Goal: Task Accomplishment & Management: Use online tool/utility

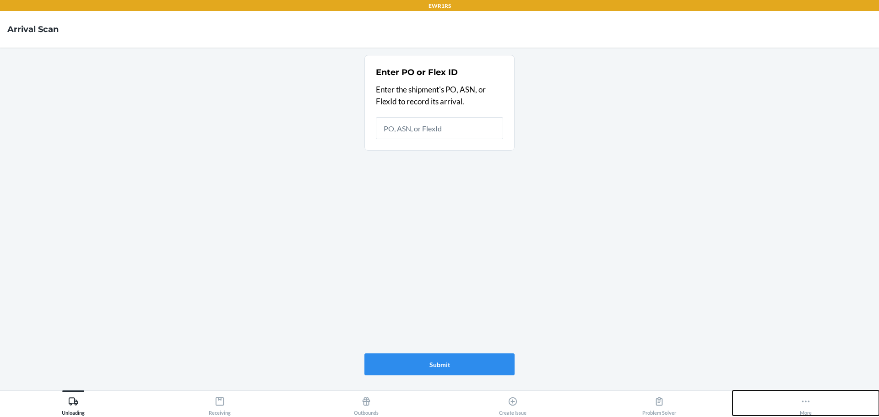
click at [811, 405] on div "More" at bounding box center [806, 404] width 12 height 23
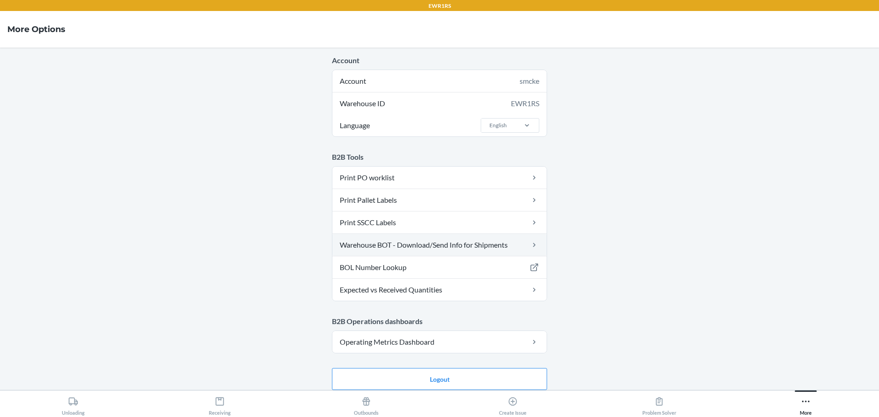
click at [373, 250] on link "Warehouse BOT - Download/Send Info for Shipments" at bounding box center [439, 245] width 214 height 22
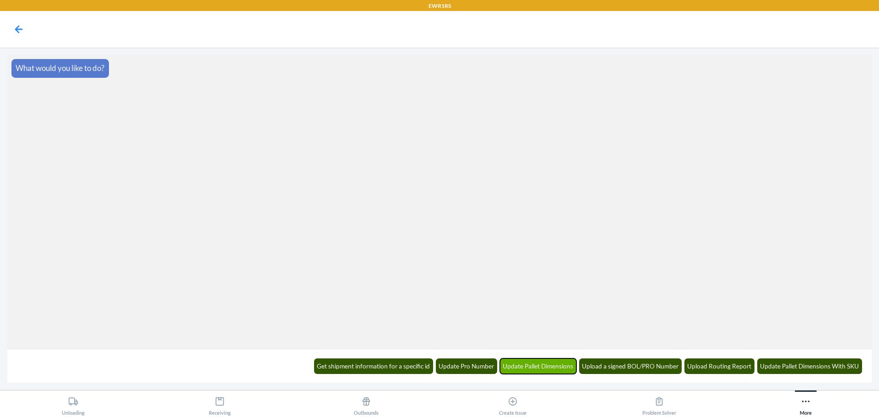
click at [541, 368] on button "Update Pallet Dimensions" at bounding box center [538, 367] width 77 height 16
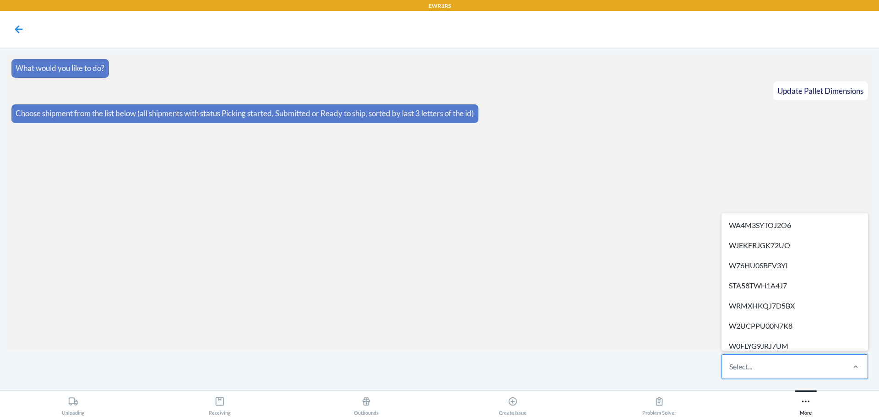
click at [815, 365] on div "Select..." at bounding box center [783, 367] width 122 height 24
click at [730, 365] on input "option WA4M3SYTOJ2O6 focused, 1 of 21. 21 results available. Use Up and Down to…" at bounding box center [729, 366] width 1 height 11
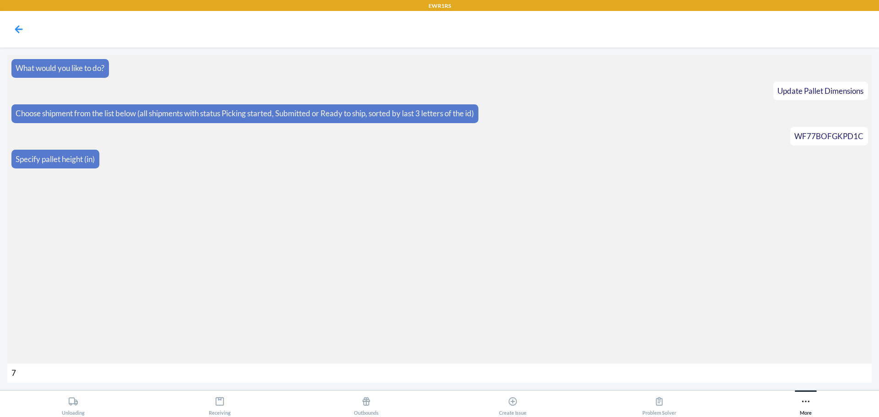
type input "72"
type input "772"
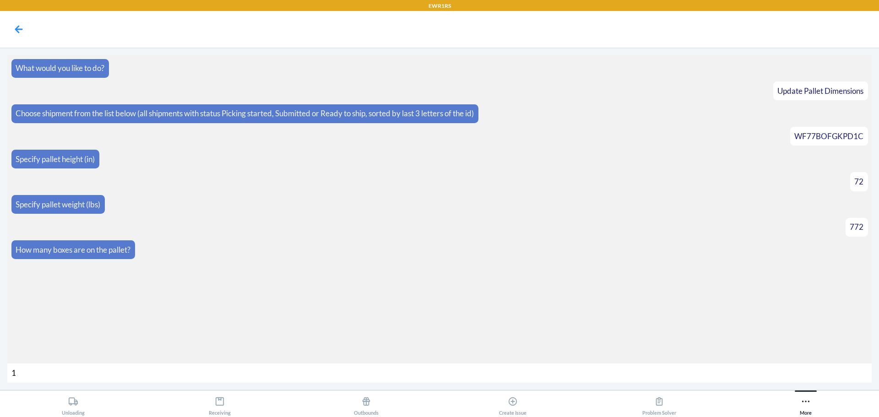
type input "16"
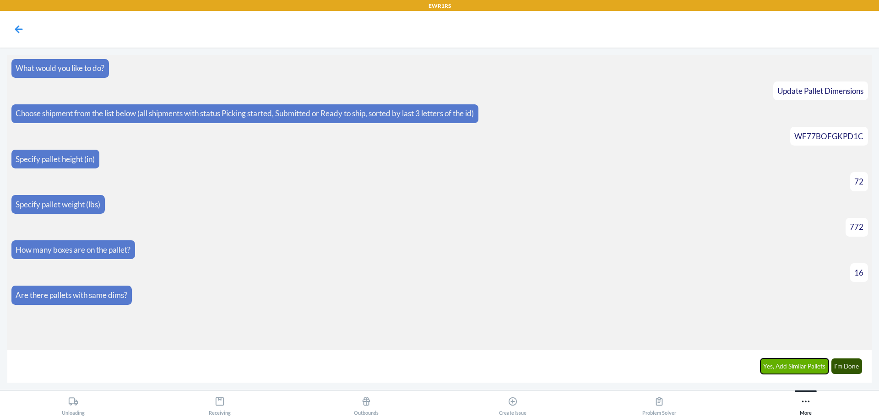
click at [802, 364] on button "Yes, Add Similar Pallets" at bounding box center [795, 367] width 69 height 16
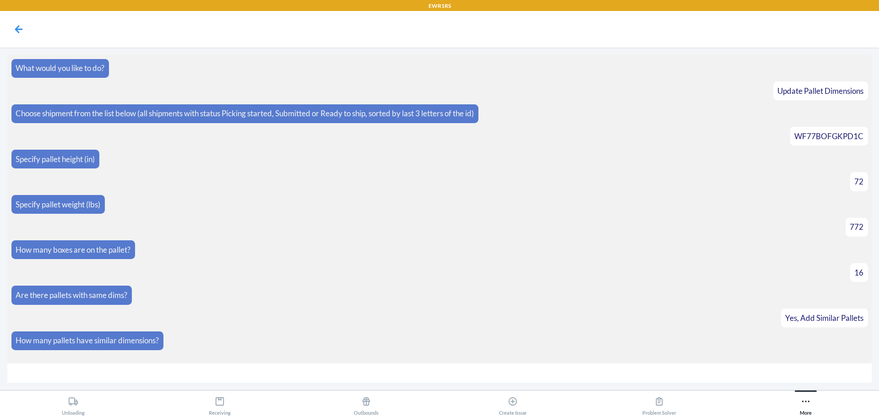
type input "6"
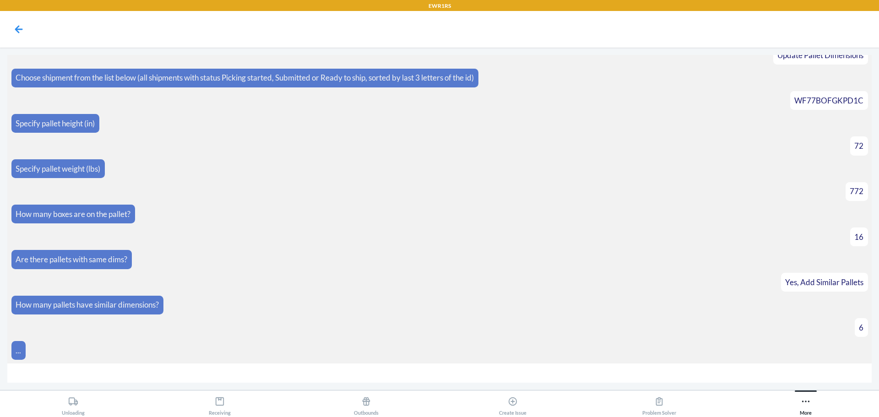
scroll to position [108, 0]
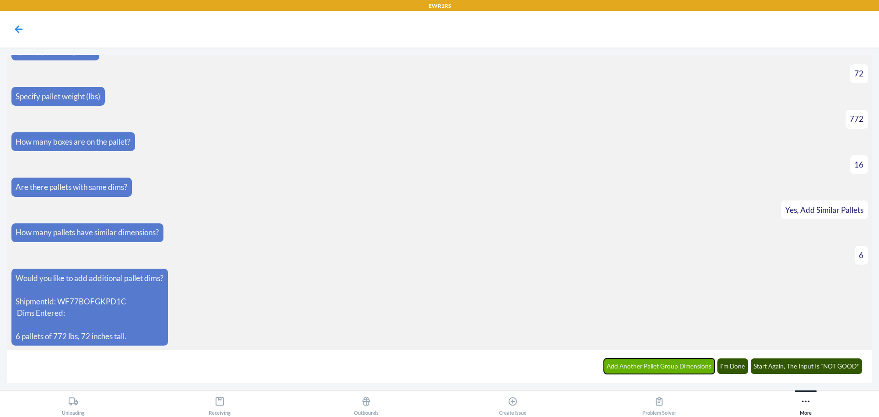
click at [633, 369] on button "Add Another Pallet Group Dimensions" at bounding box center [659, 367] width 111 height 16
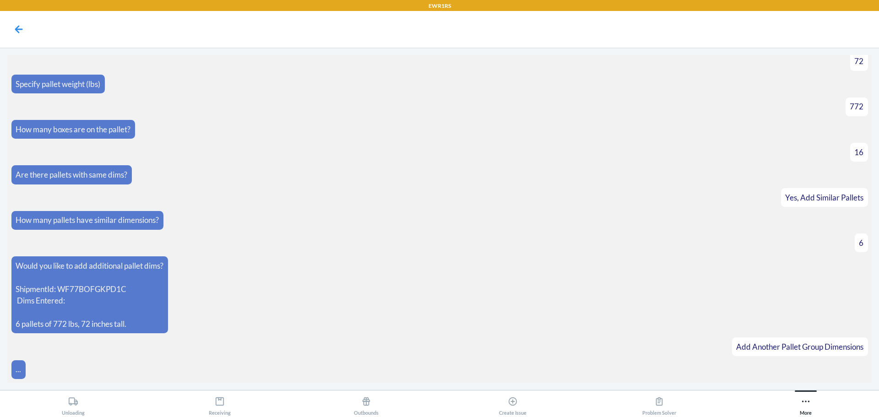
scroll to position [140, 0]
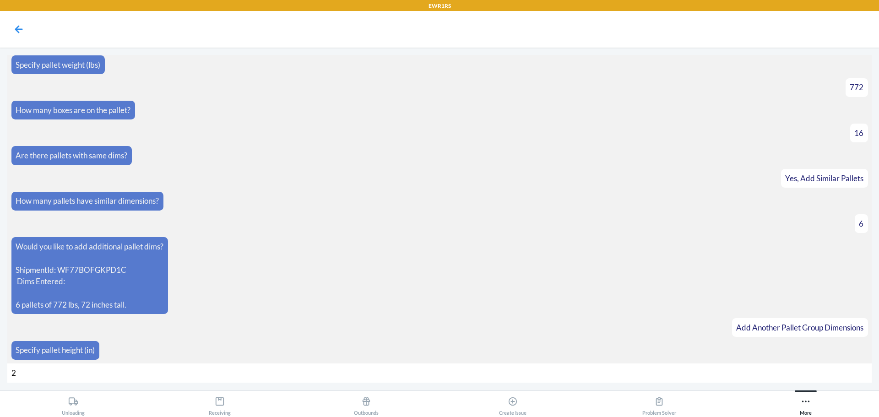
type input "21"
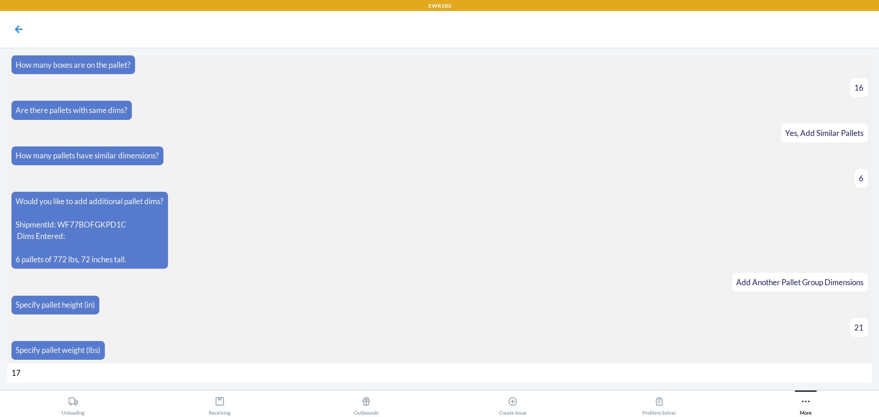
type input "174"
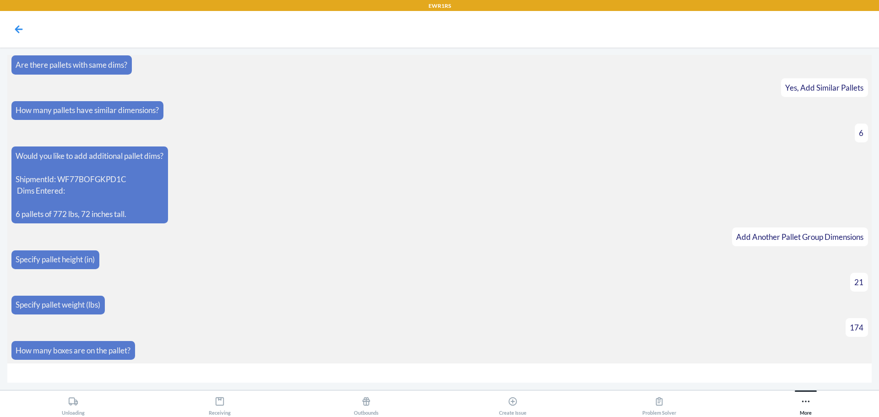
type input "3"
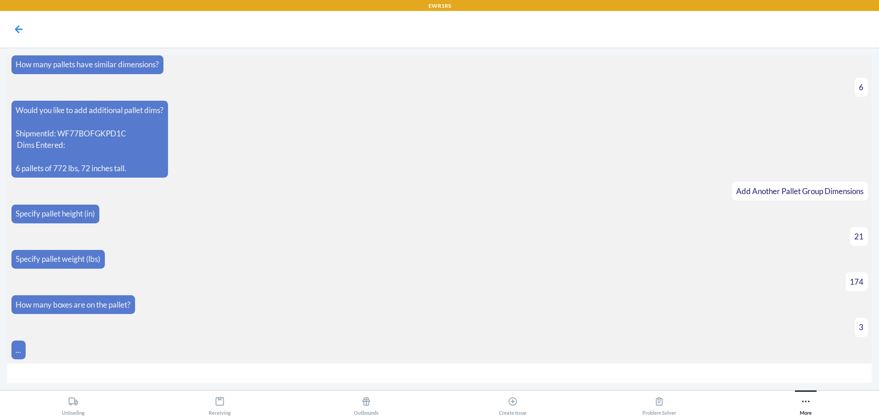
scroll to position [290, 0]
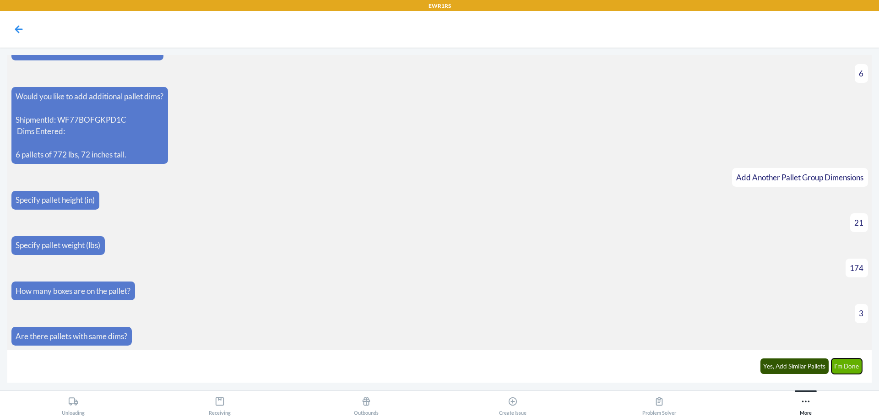
click at [843, 370] on button "I'm Done" at bounding box center [847, 367] width 31 height 16
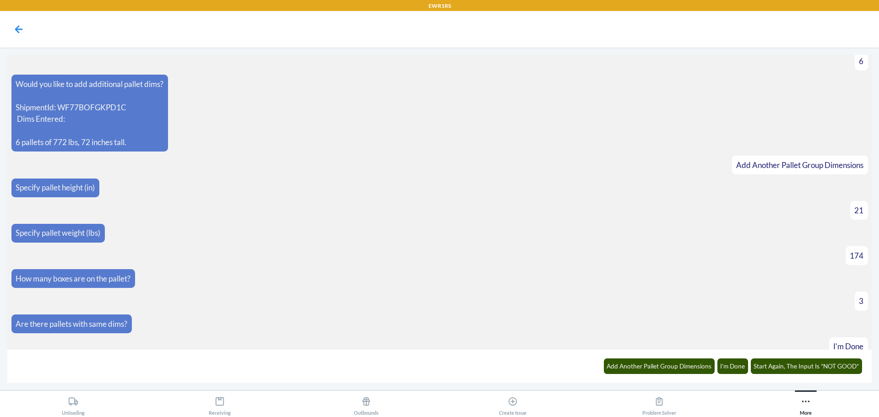
scroll to position [417, 0]
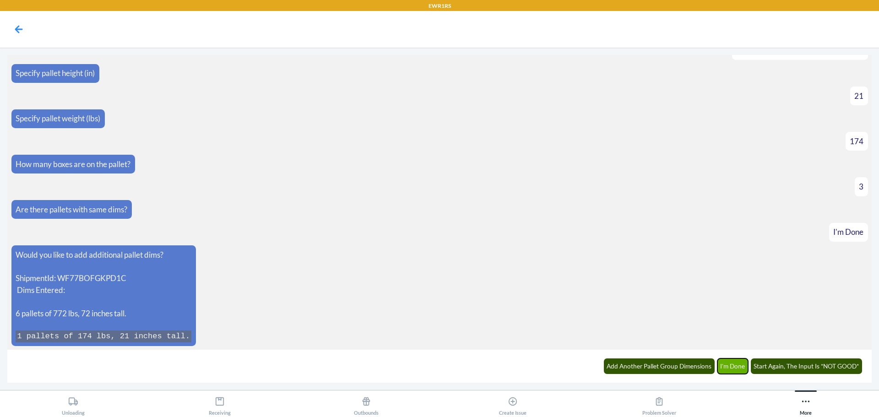
click at [735, 371] on button "I'm Done" at bounding box center [733, 367] width 31 height 16
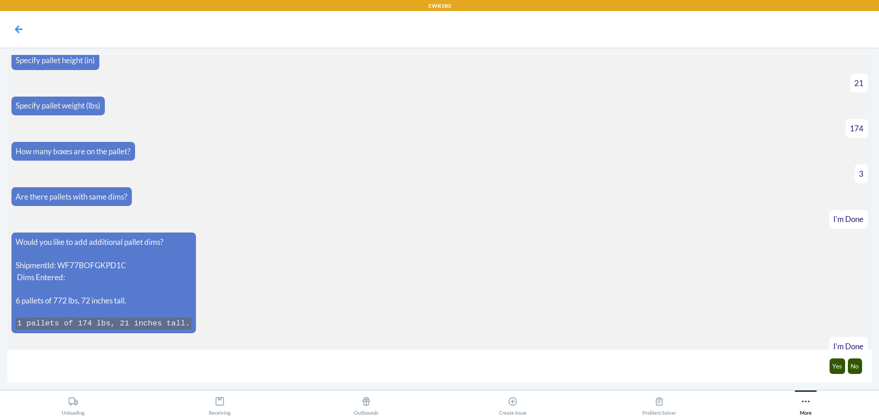
scroll to position [462, 0]
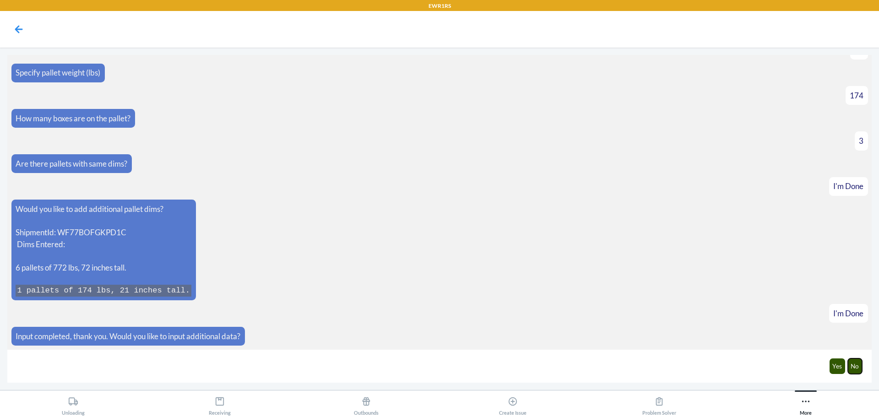
click at [861, 370] on button "No" at bounding box center [855, 367] width 15 height 16
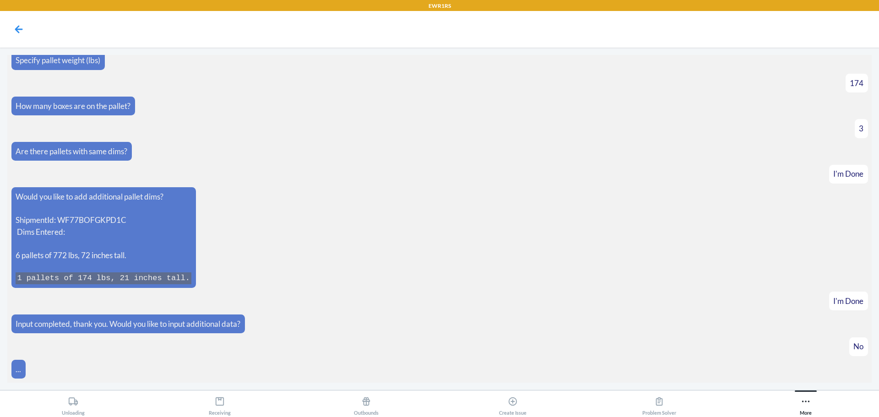
scroll to position [508, 0]
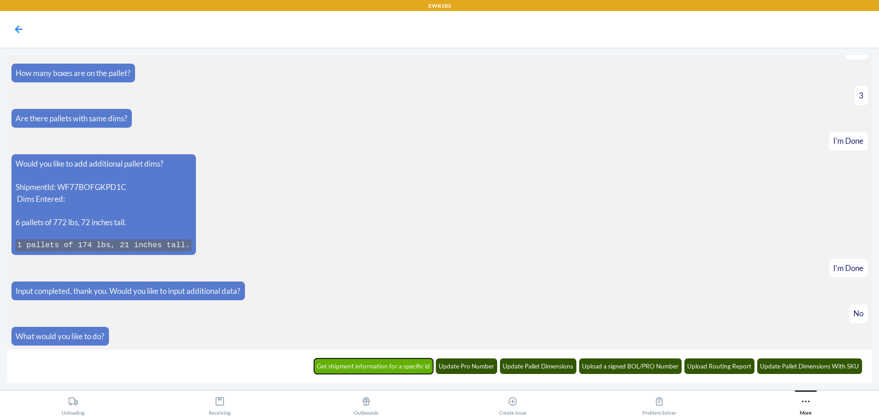
click at [365, 364] on button "Get shipment information for a specific id" at bounding box center [374, 367] width 120 height 16
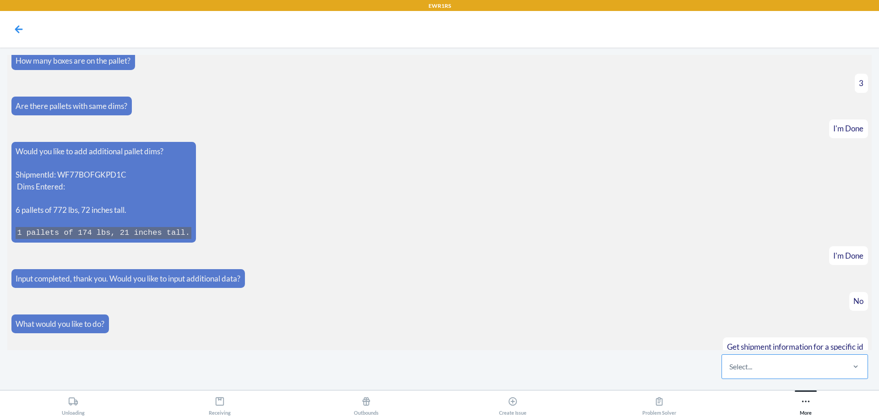
scroll to position [553, 0]
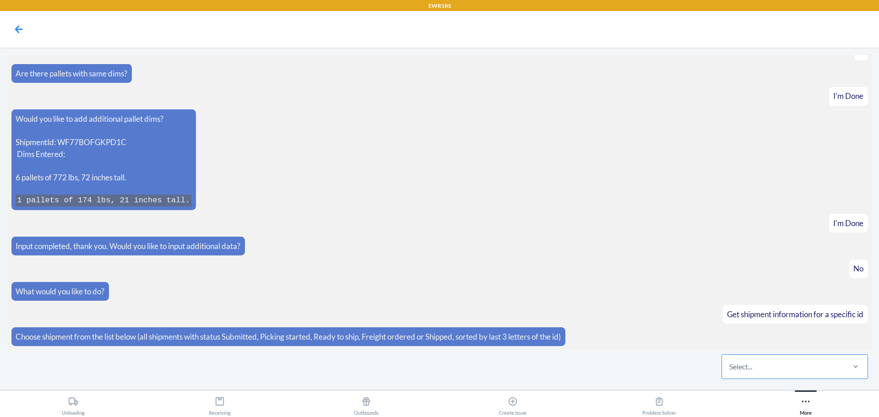
click at [761, 368] on div "Select..." at bounding box center [783, 367] width 122 height 24
click at [730, 368] on input "Select..." at bounding box center [729, 366] width 1 height 11
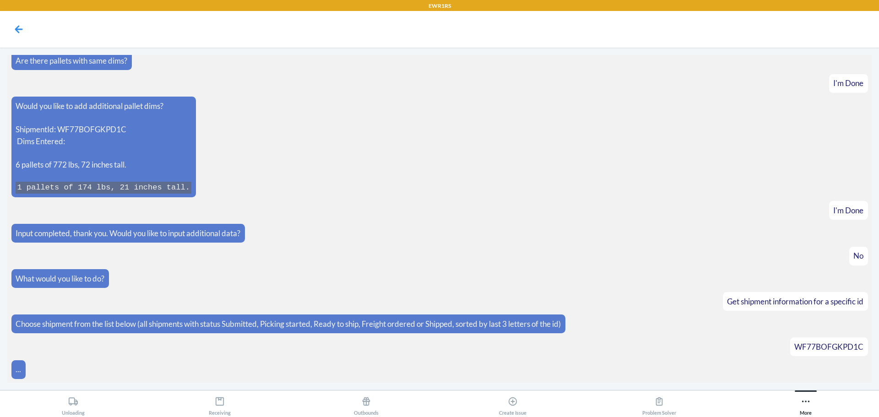
scroll to position [598, 0]
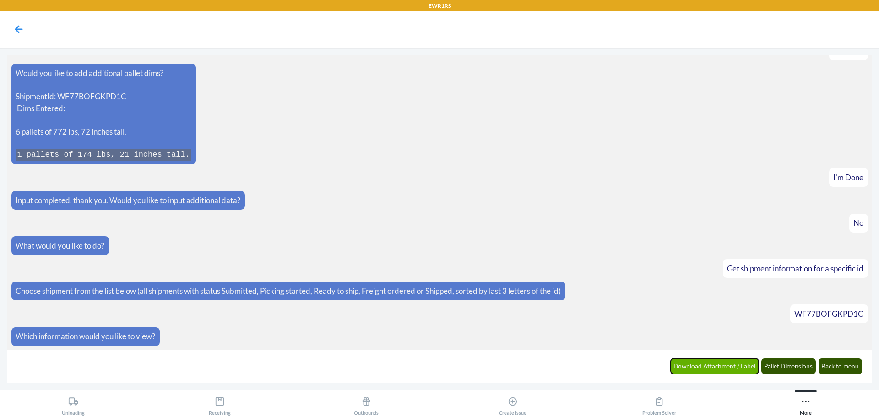
click at [713, 371] on button "Download Attachment / Label" at bounding box center [715, 367] width 88 height 16
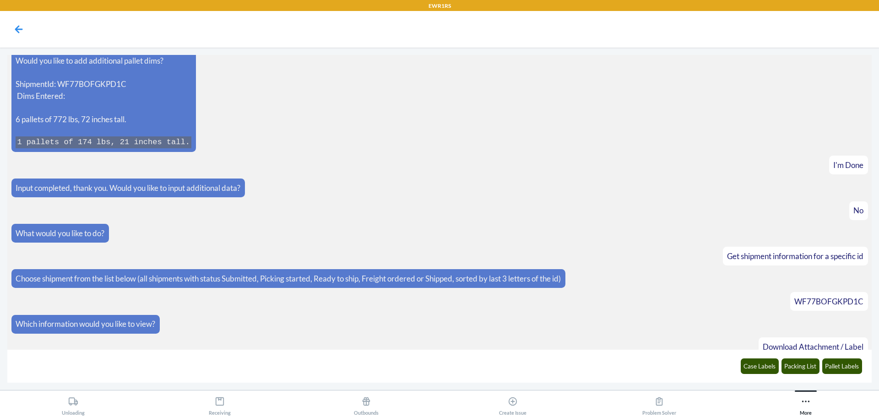
scroll to position [644, 0]
